Goal: Navigation & Orientation: Find specific page/section

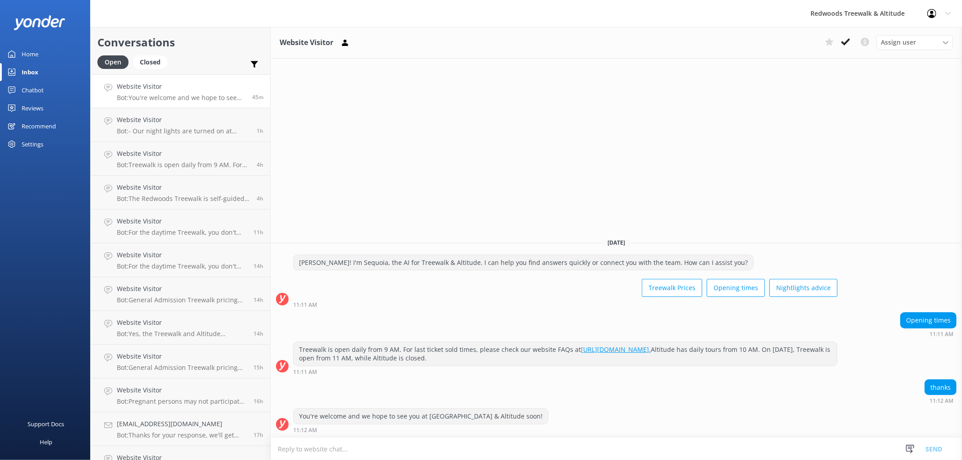
click at [39, 109] on div "Reviews" at bounding box center [33, 108] width 22 height 18
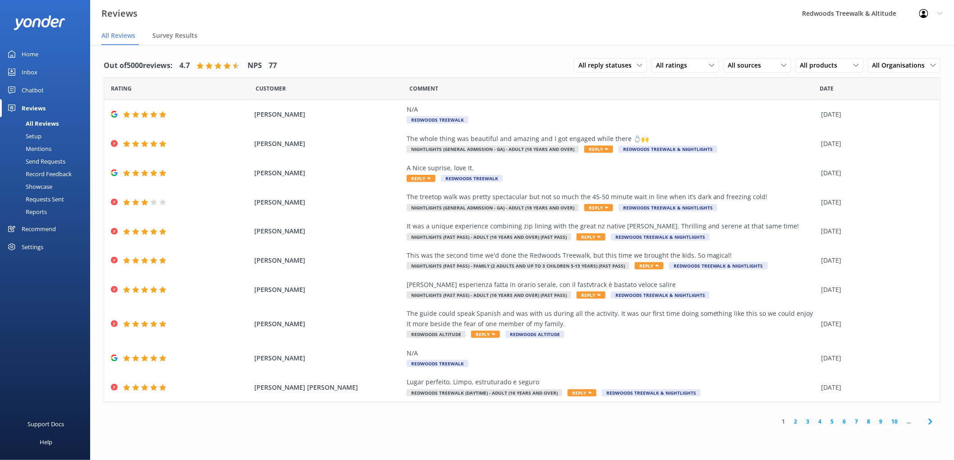
click at [37, 73] on div "Inbox" at bounding box center [30, 72] width 16 height 18
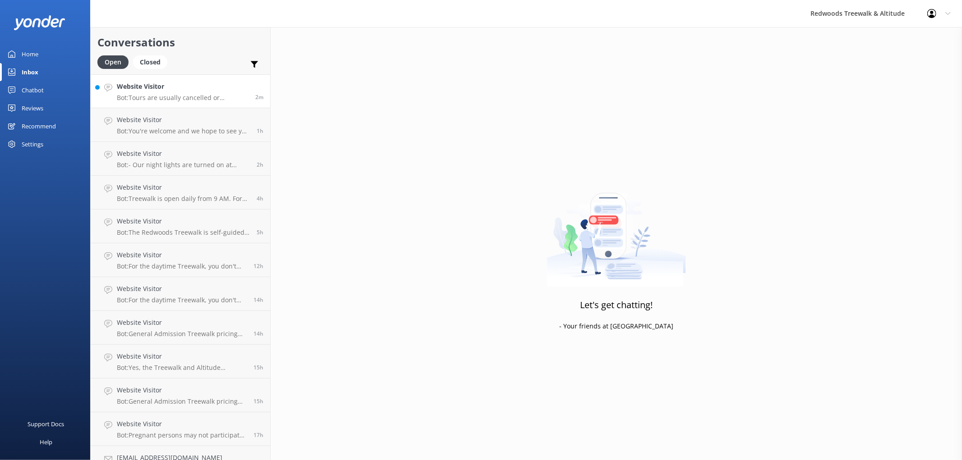
click at [200, 95] on p "Bot: Tours are usually cancelled or postponed only when natural hazards like hi…" at bounding box center [183, 98] width 132 height 8
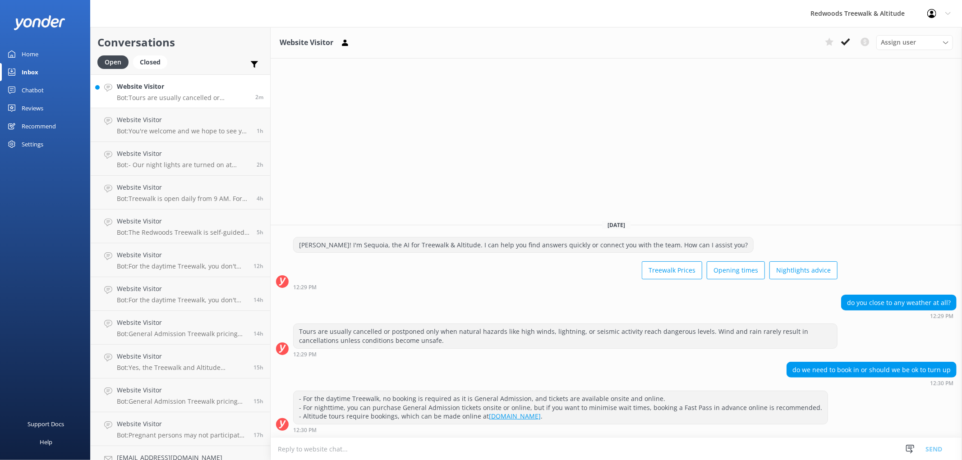
click at [29, 106] on div "Reviews" at bounding box center [33, 108] width 22 height 18
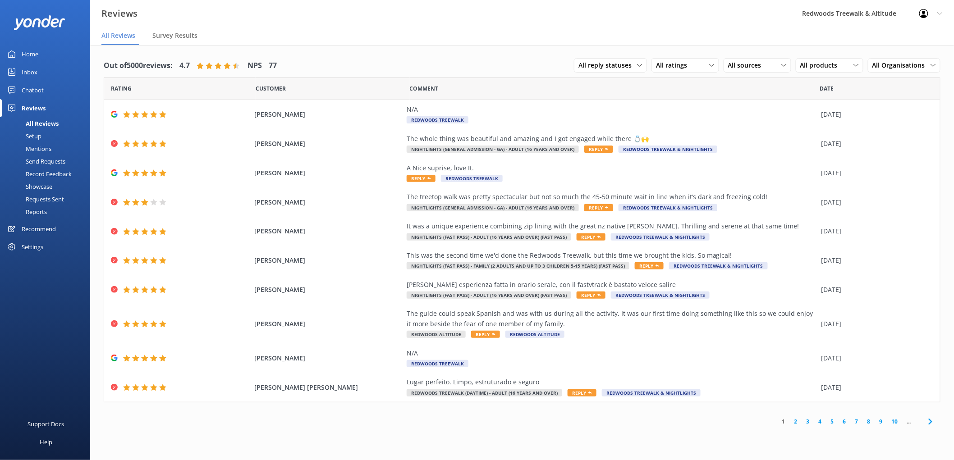
click at [42, 70] on link "Inbox" at bounding box center [45, 72] width 90 height 18
